Goal: Task Accomplishment & Management: Use online tool/utility

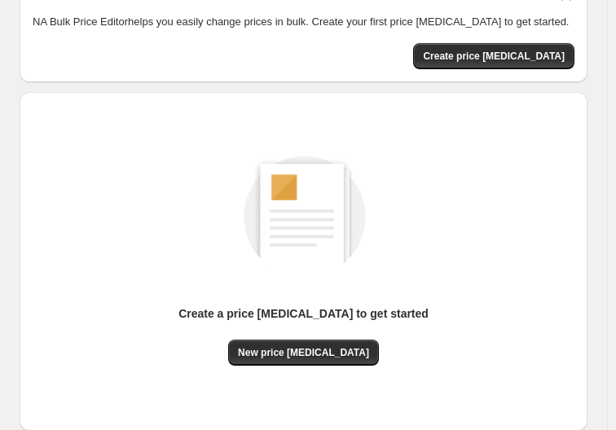
scroll to position [174, 0]
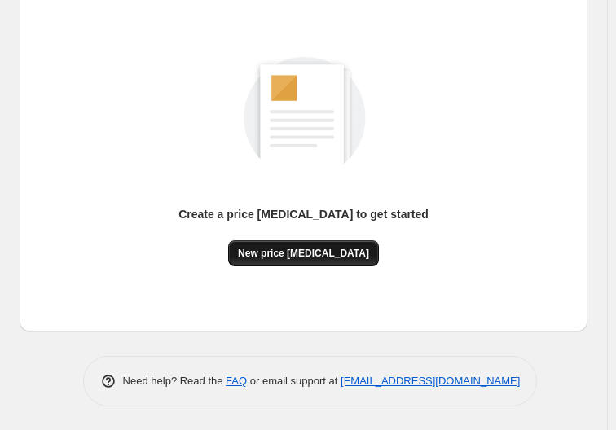
click at [354, 258] on span "New price change job" at bounding box center [303, 253] width 131 height 13
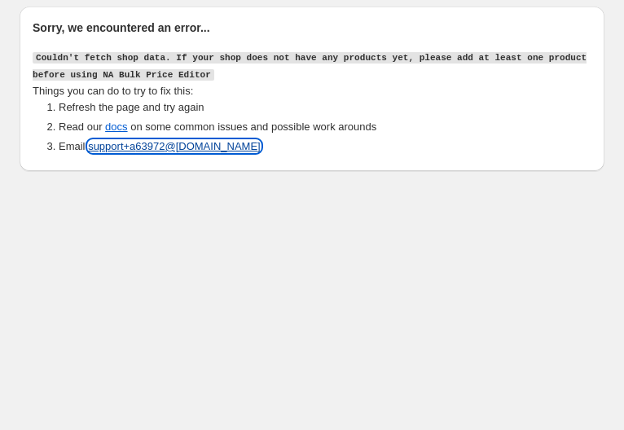
click at [196, 151] on link "support+a 63972 @northern-apps.com" at bounding box center [174, 146] width 173 height 12
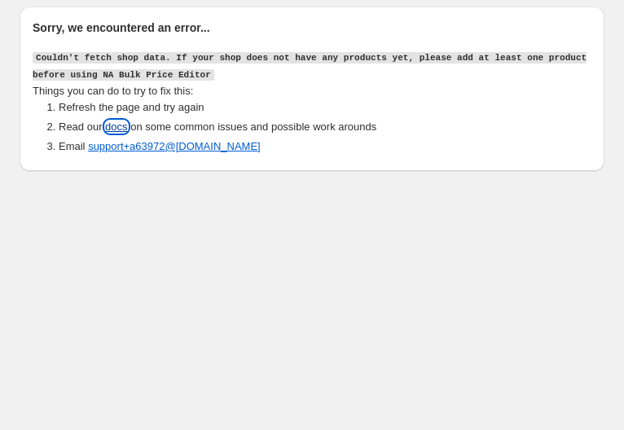
click at [120, 125] on link "docs" at bounding box center [116, 127] width 22 height 12
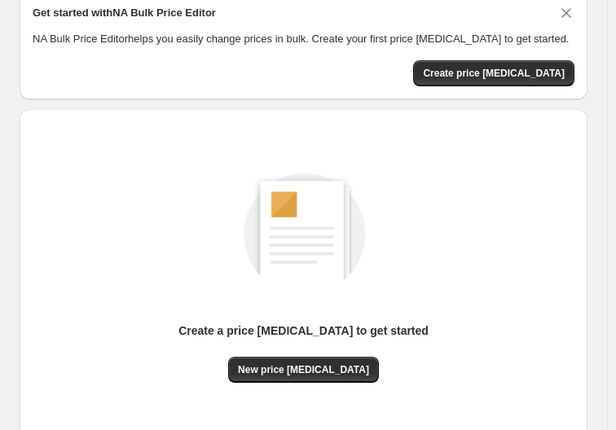
scroll to position [82, 0]
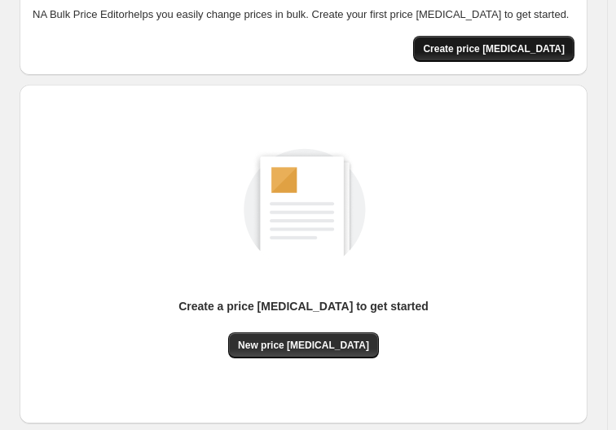
click at [505, 51] on span "Create price change job" at bounding box center [494, 48] width 142 height 13
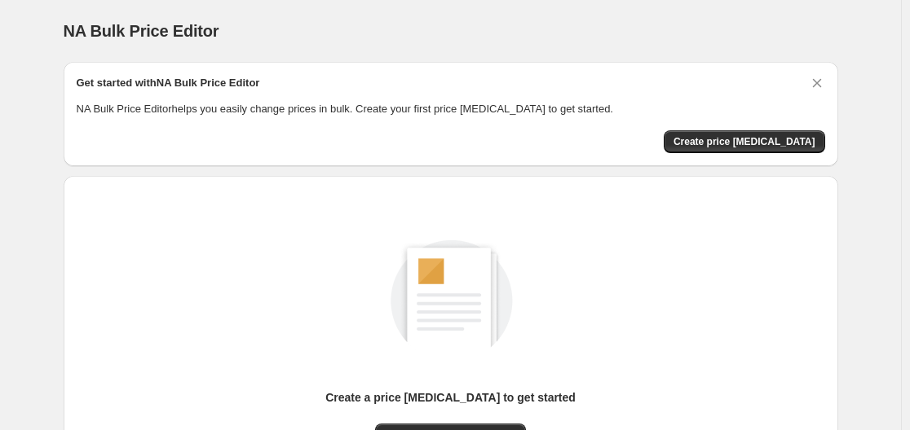
scroll to position [82, 0]
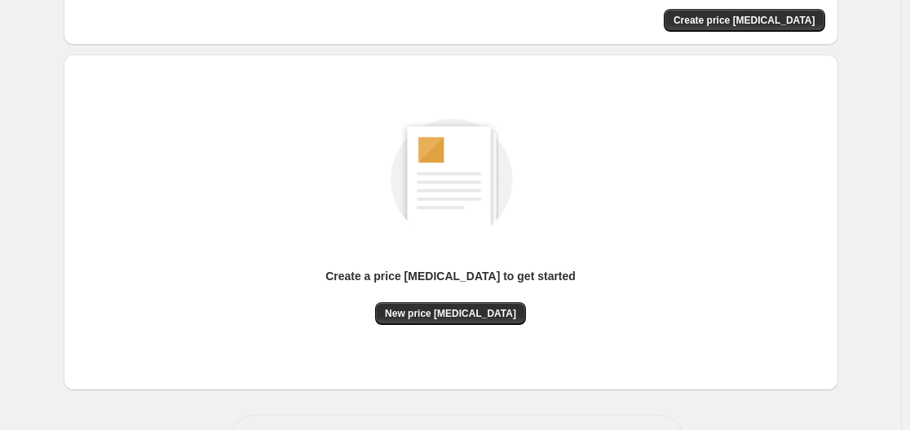
scroll to position [163, 0]
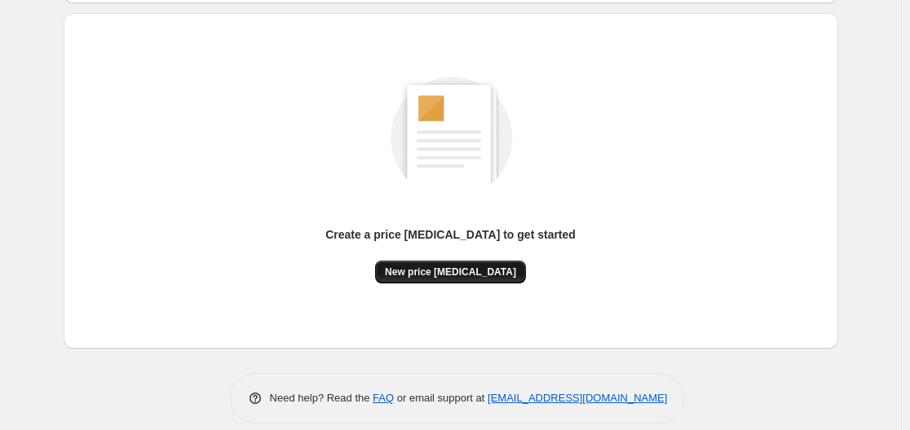
click at [467, 273] on span "New price [MEDICAL_DATA]" at bounding box center [450, 272] width 131 height 13
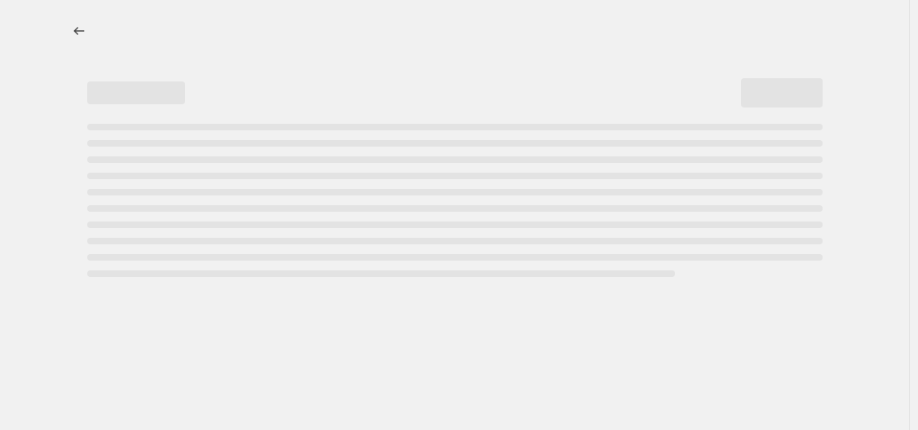
select select "percentage"
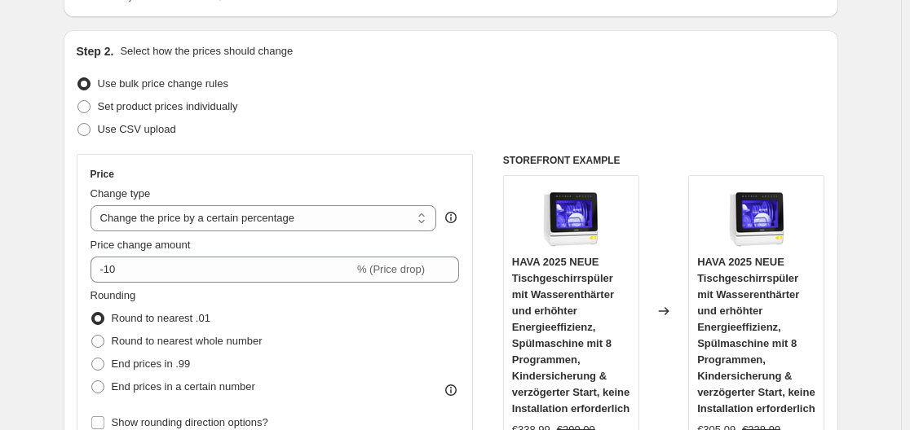
scroll to position [163, 0]
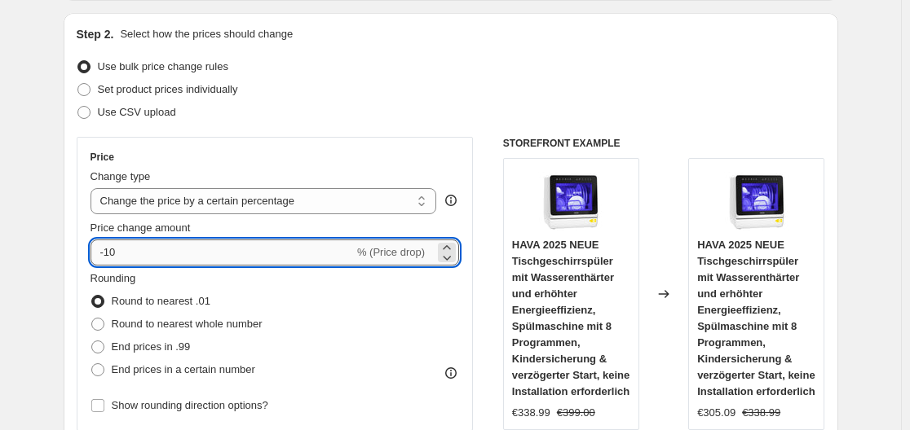
click at [236, 255] on input "-10" at bounding box center [221, 253] width 263 height 26
type input "-1"
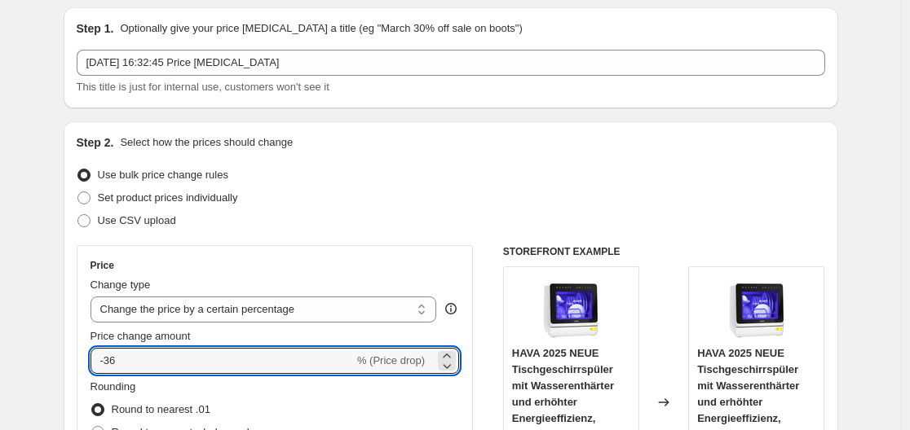
scroll to position [82, 0]
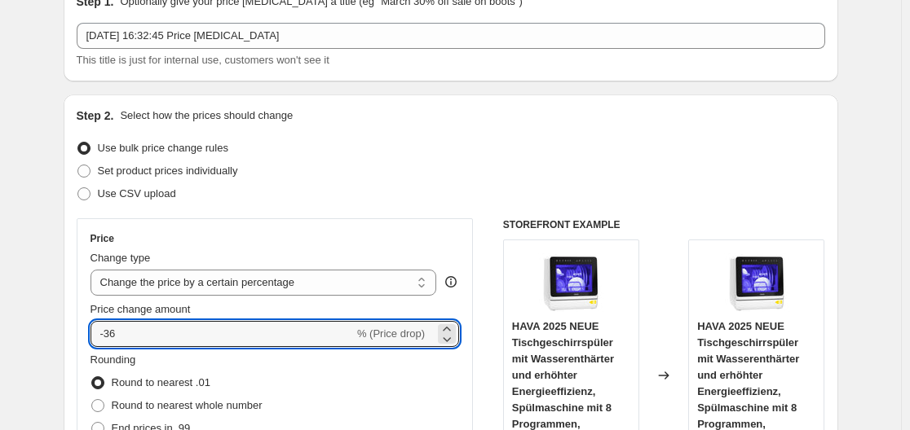
type input "-36"
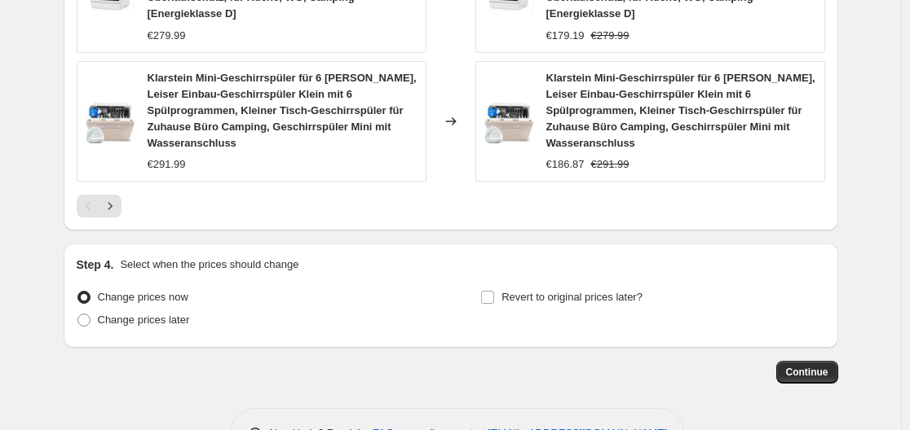
scroll to position [1389, 0]
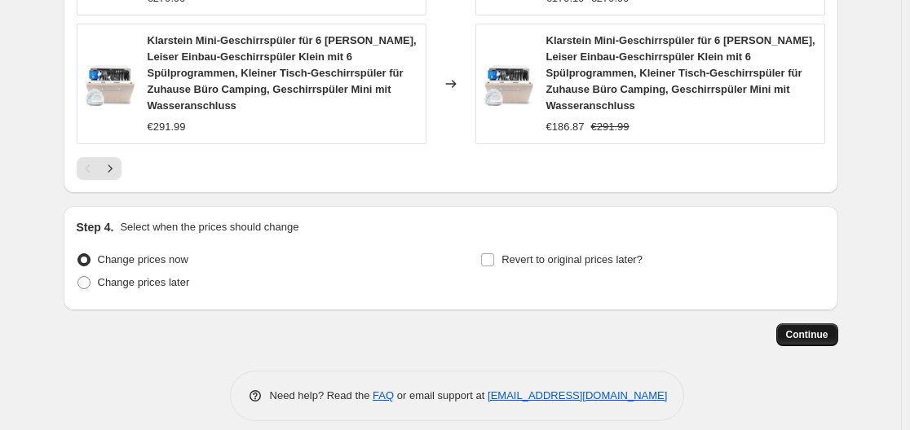
click at [816, 328] on span "Continue" at bounding box center [807, 334] width 42 height 13
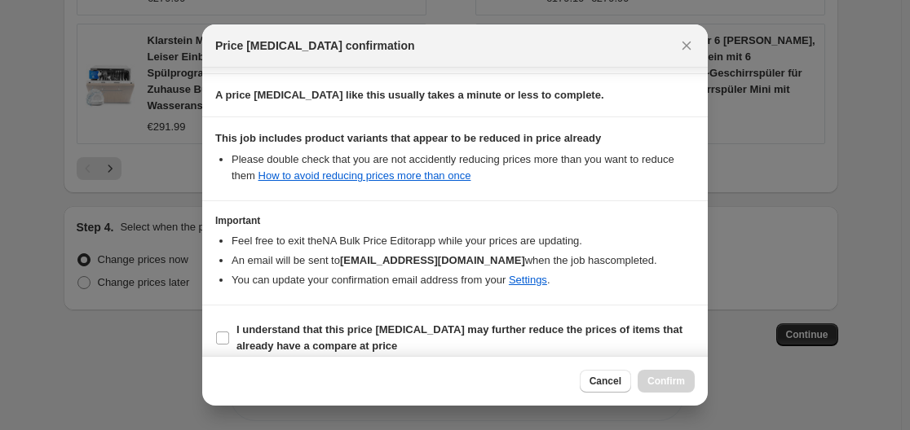
scroll to position [256, 0]
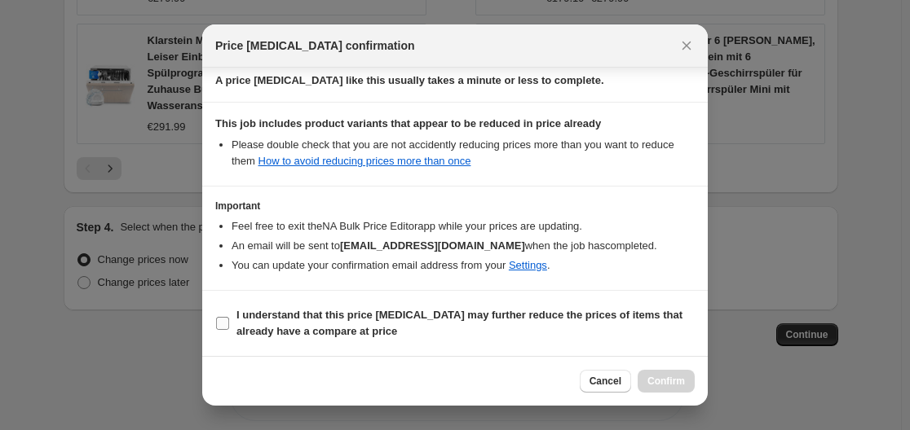
click at [217, 326] on input "I understand that this price change job may further reduce the prices of items …" at bounding box center [222, 323] width 13 height 13
checkbox input "true"
click at [657, 386] on span "Confirm" at bounding box center [665, 381] width 37 height 13
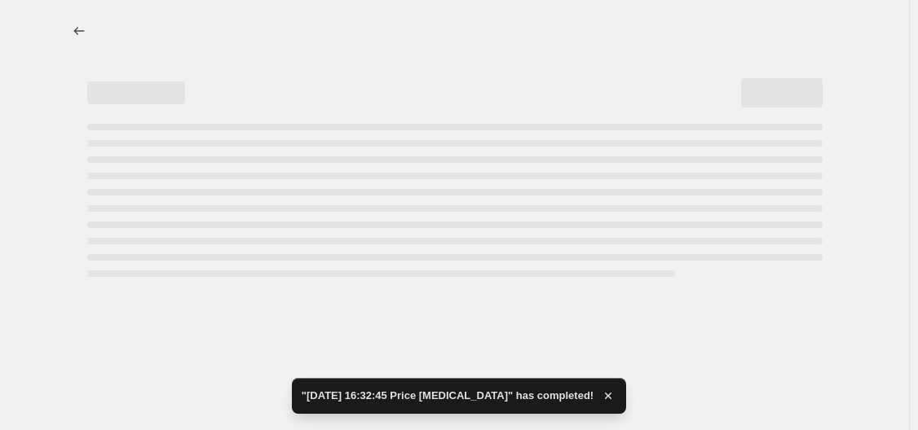
select select "percentage"
